Goal: Information Seeking & Learning: Learn about a topic

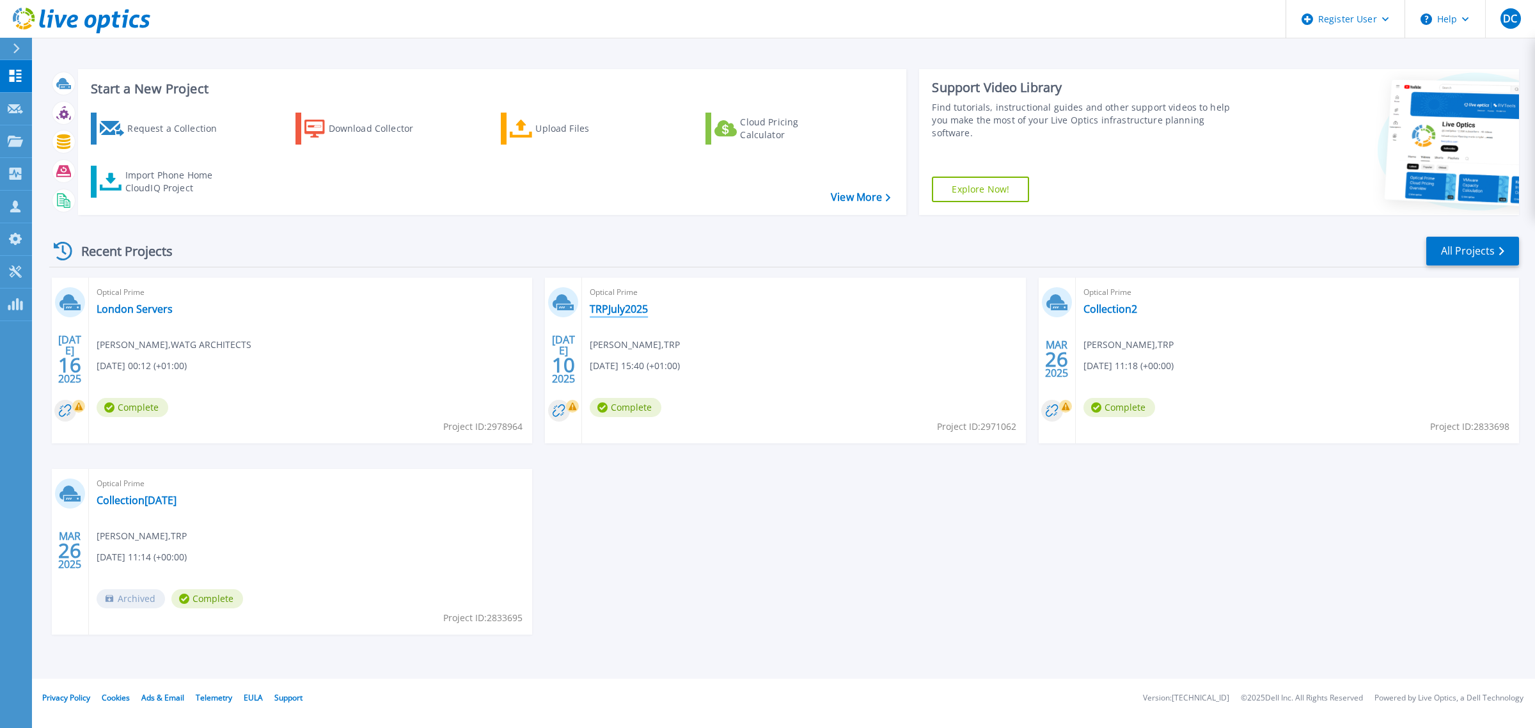
click at [638, 302] on link "TRPJuly2025" at bounding box center [619, 308] width 58 height 13
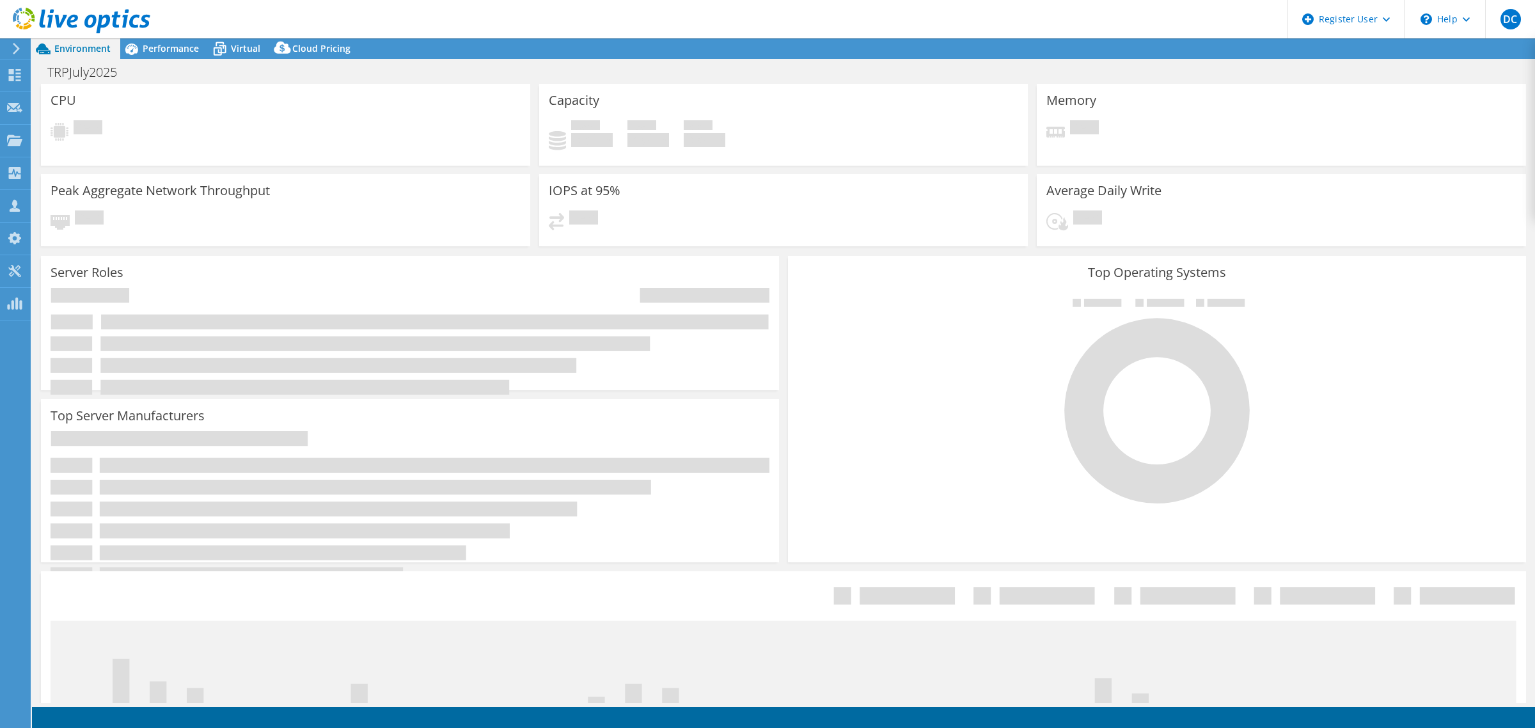
select select "EULondon"
select select "GBP"
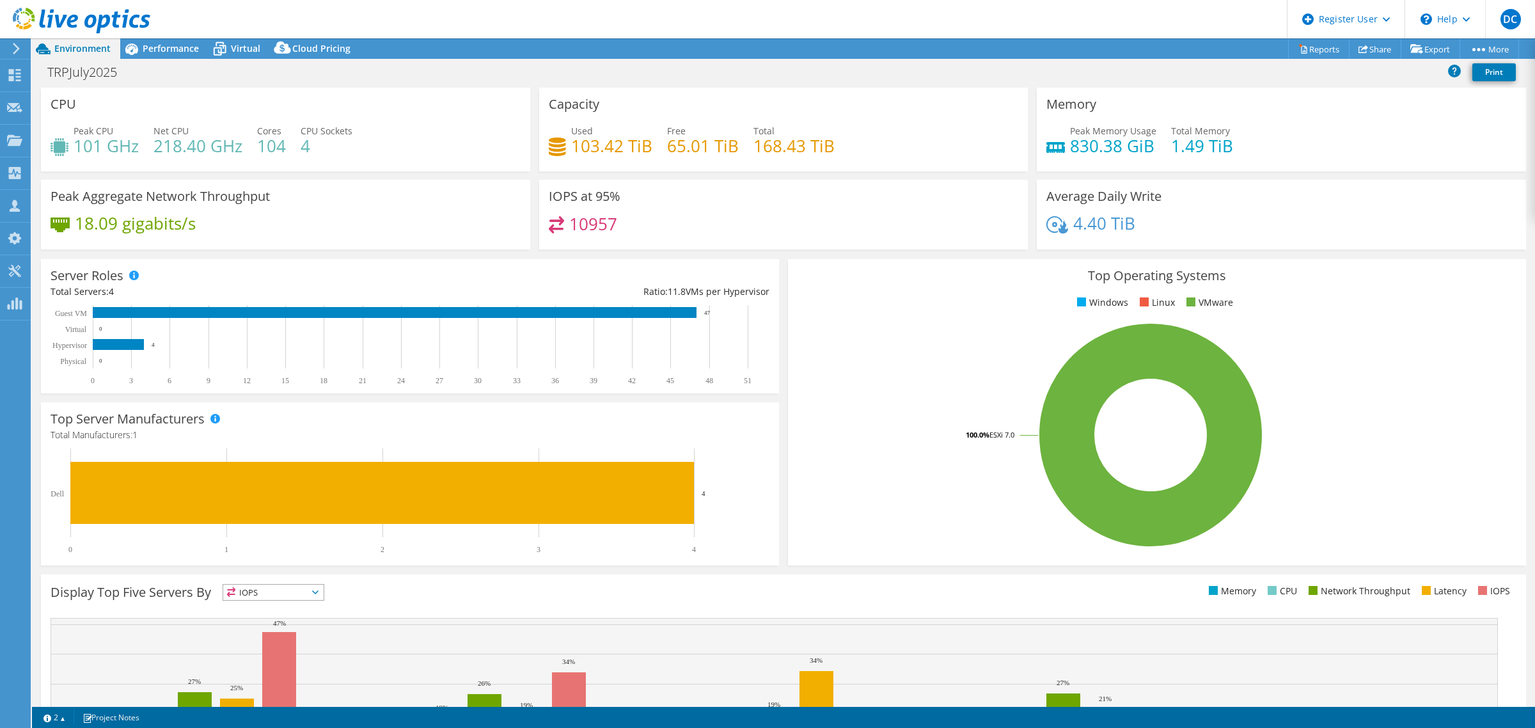
click at [774, 255] on div "Server Roles Physical Servers represent bare metal servers that were targets of…" at bounding box center [409, 326] width 747 height 143
click at [774, 237] on div "IOPS at 95% 10957" at bounding box center [784, 219] width 498 height 78
click at [524, 155] on div "CPU Peak CPU 101 GHz Net CPU 218.40 GHz Cores 104 CPU Sockets 4" at bounding box center [285, 130] width 489 height 84
click at [526, 154] on div "CPU Peak CPU 101 GHz Net CPU 218.40 GHz Cores 104 CPU Sockets 4" at bounding box center [285, 130] width 498 height 84
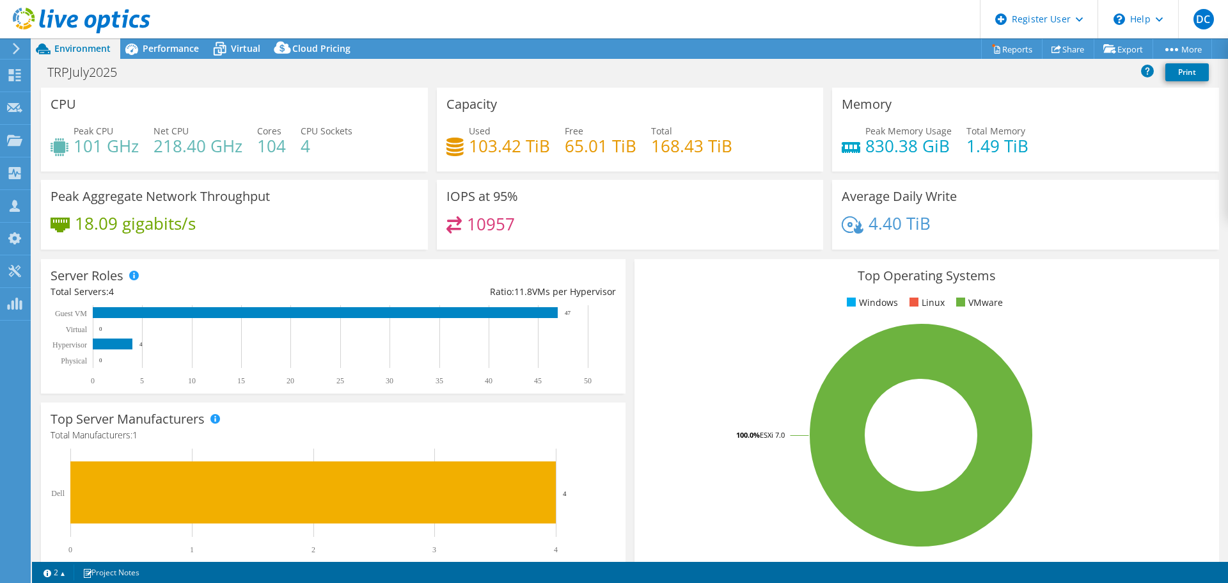
select select "EULondon"
select select "GBP"
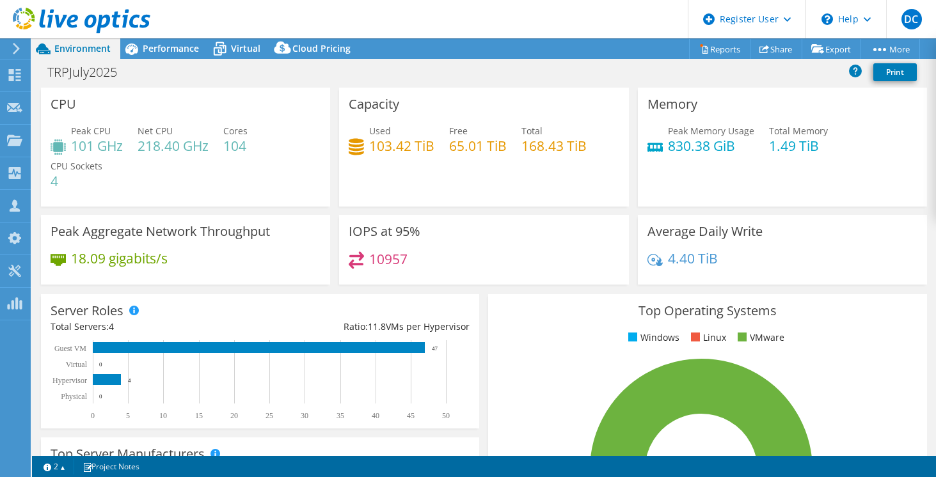
select select "EULondon"
select select "GBP"
